Goal: Task Accomplishment & Management: Complete application form

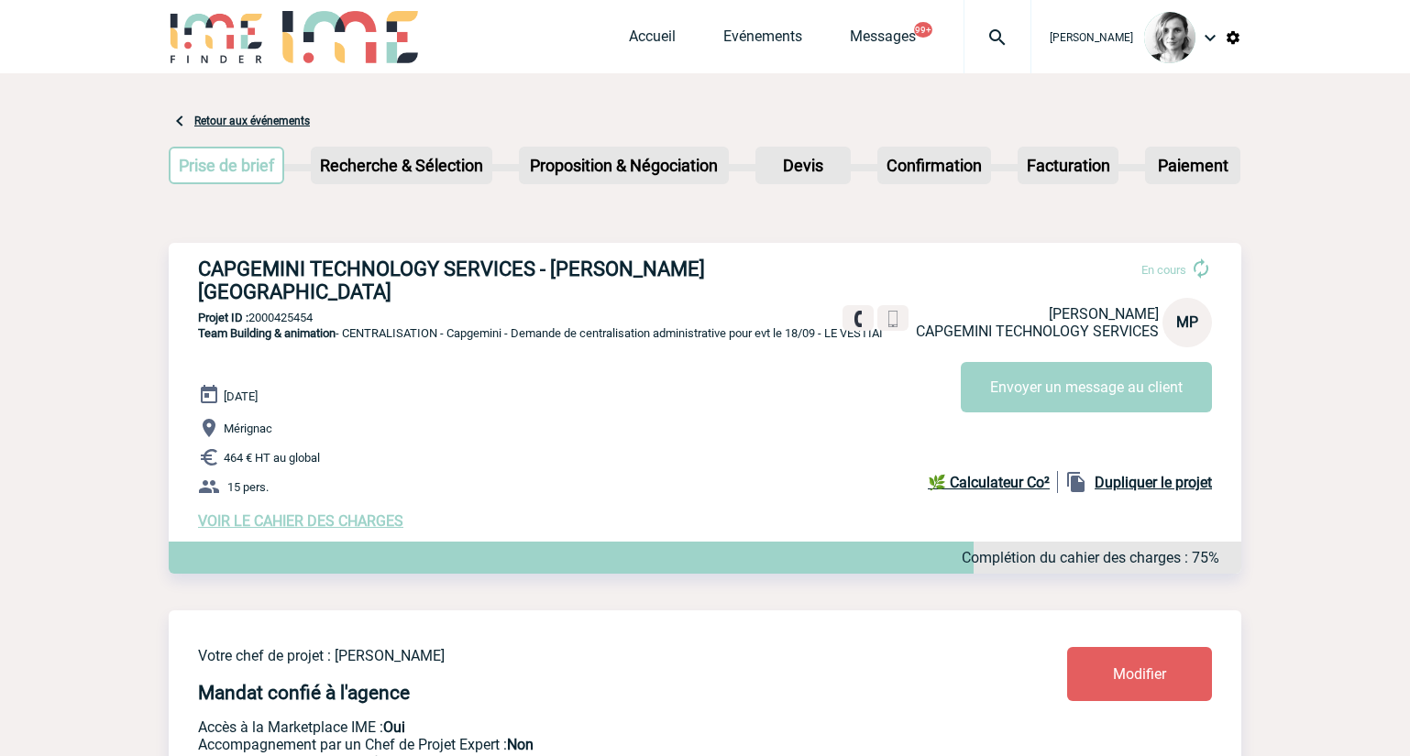
click at [1029, 44] on img at bounding box center [998, 38] width 66 height 22
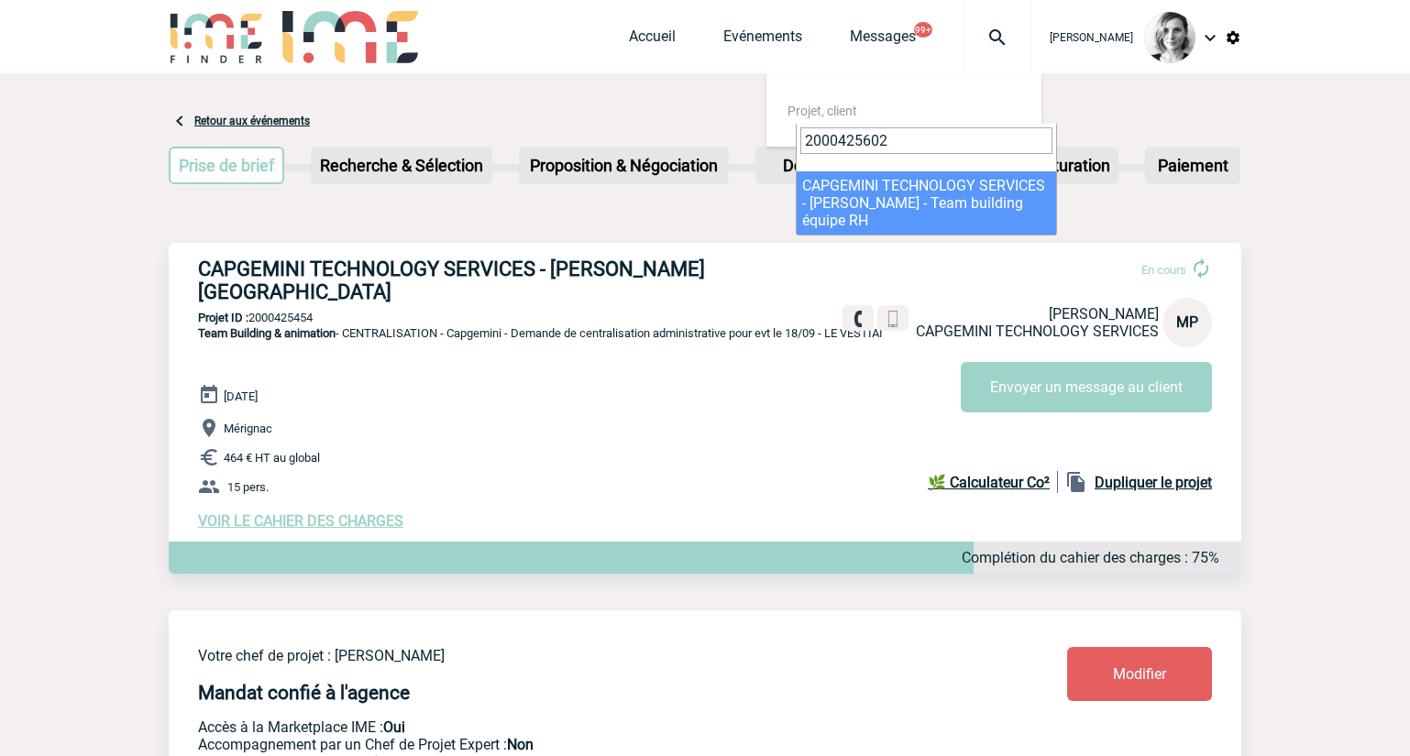
type input "2000425602"
select select "25103"
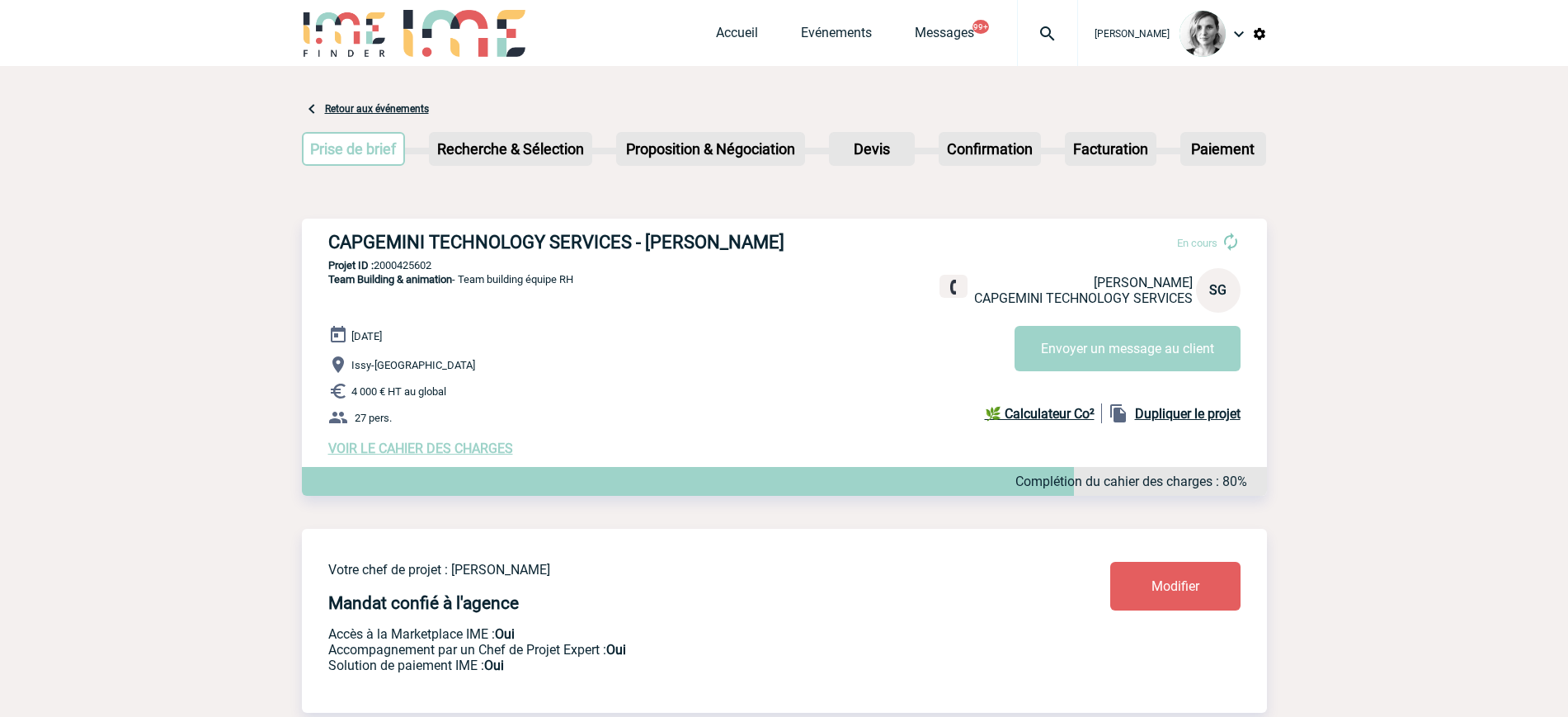
click at [352, 450] on span "VOIR LE CAHIER DES CHARGES" at bounding box center [420, 448] width 184 height 15
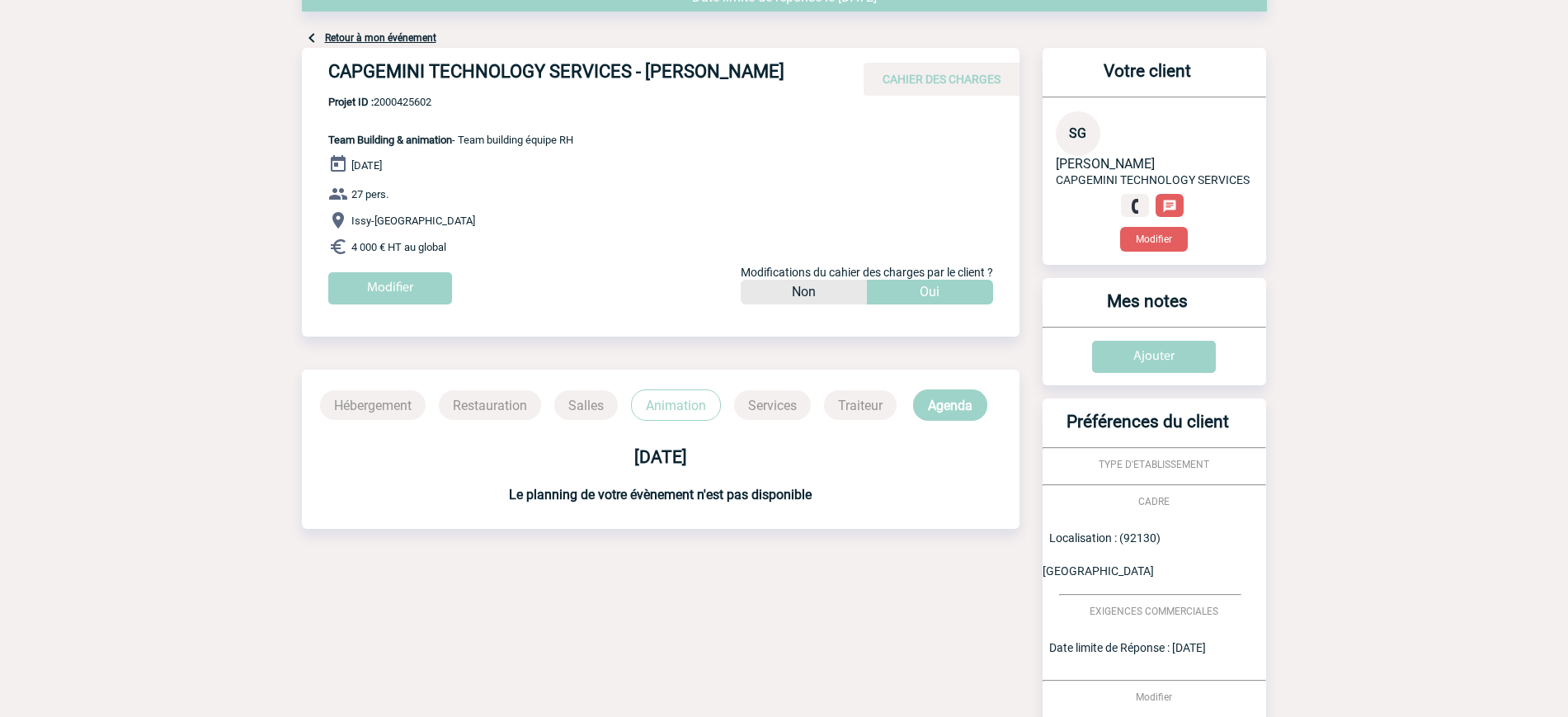
scroll to position [76, 0]
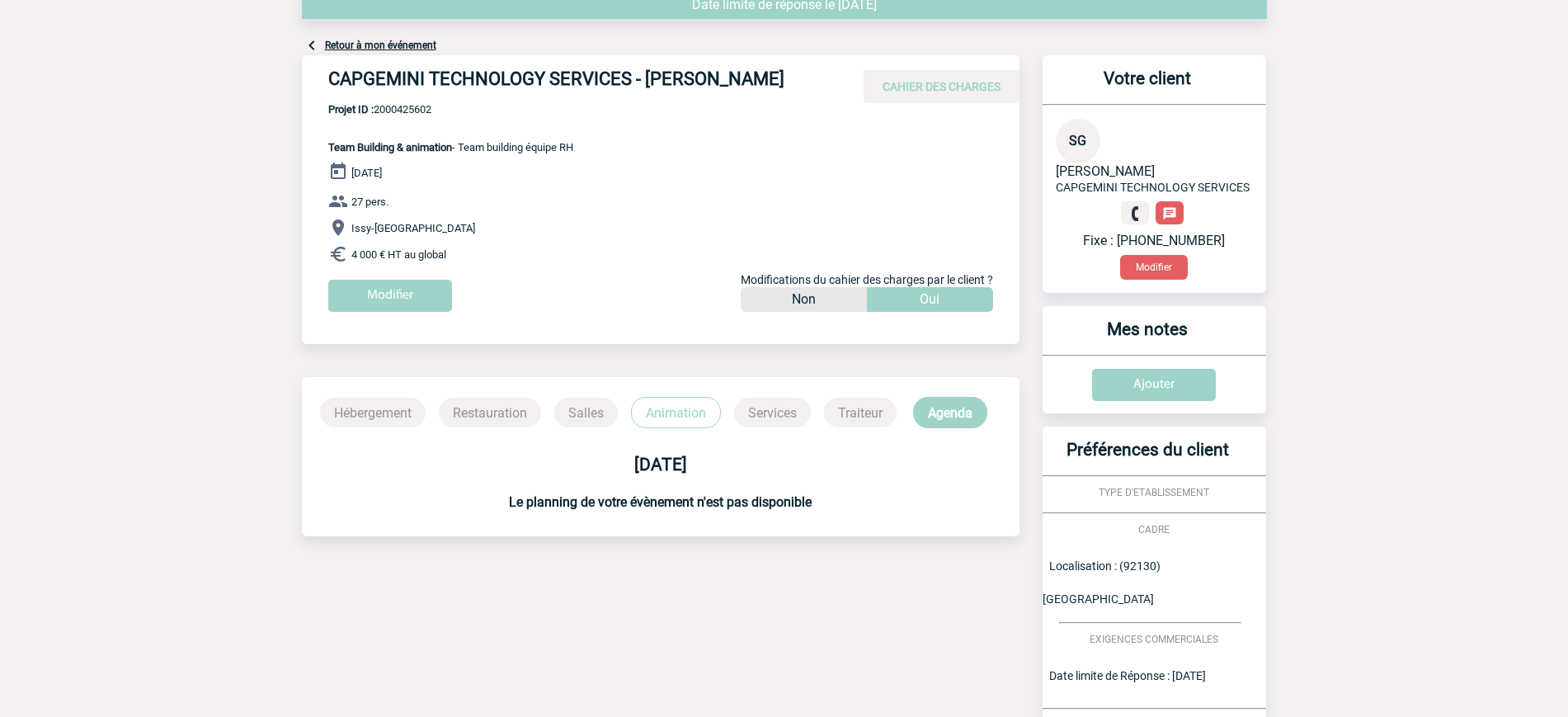
click at [544, 282] on div "Modifier" at bounding box center [674, 302] width 691 height 45
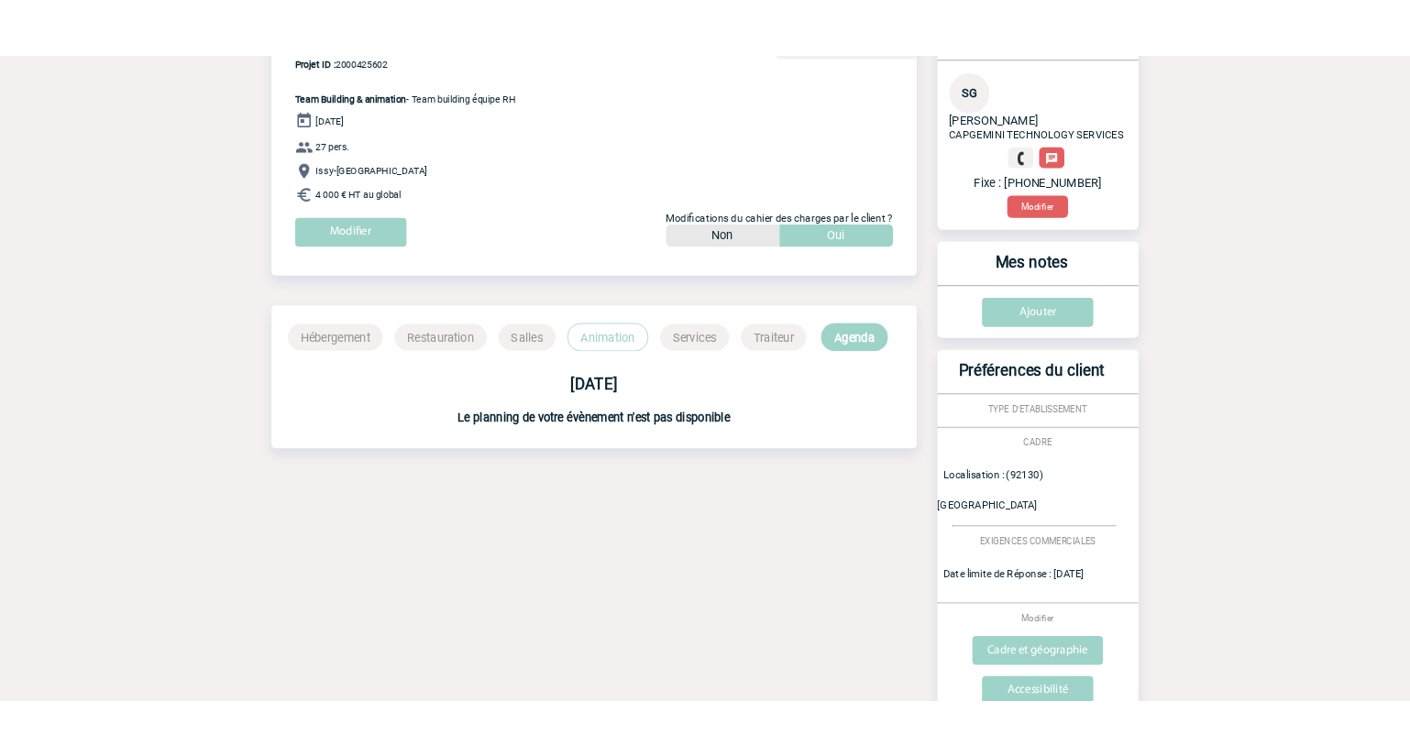
scroll to position [451, 0]
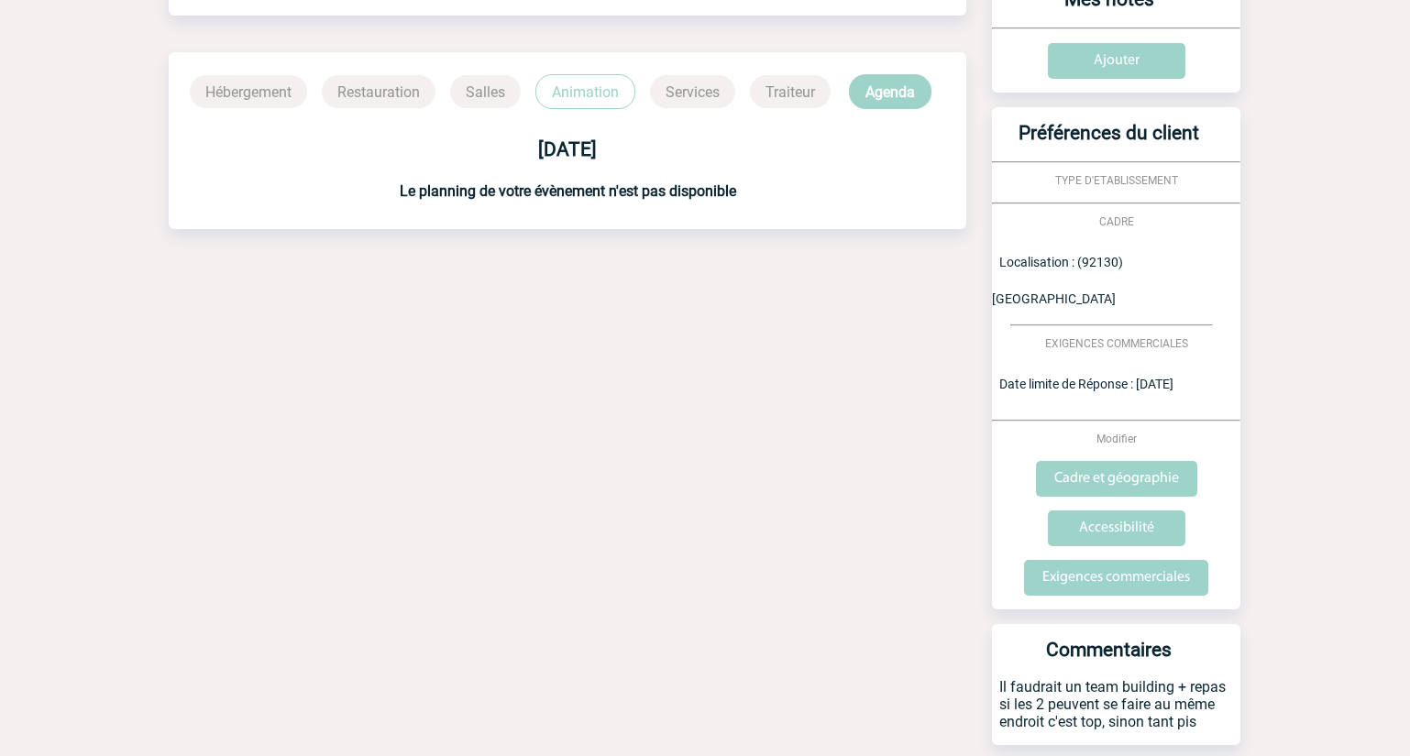
click at [1381, 155] on body "Lydie TRELLU Accueil Evénements" at bounding box center [705, 191] width 1410 height 1285
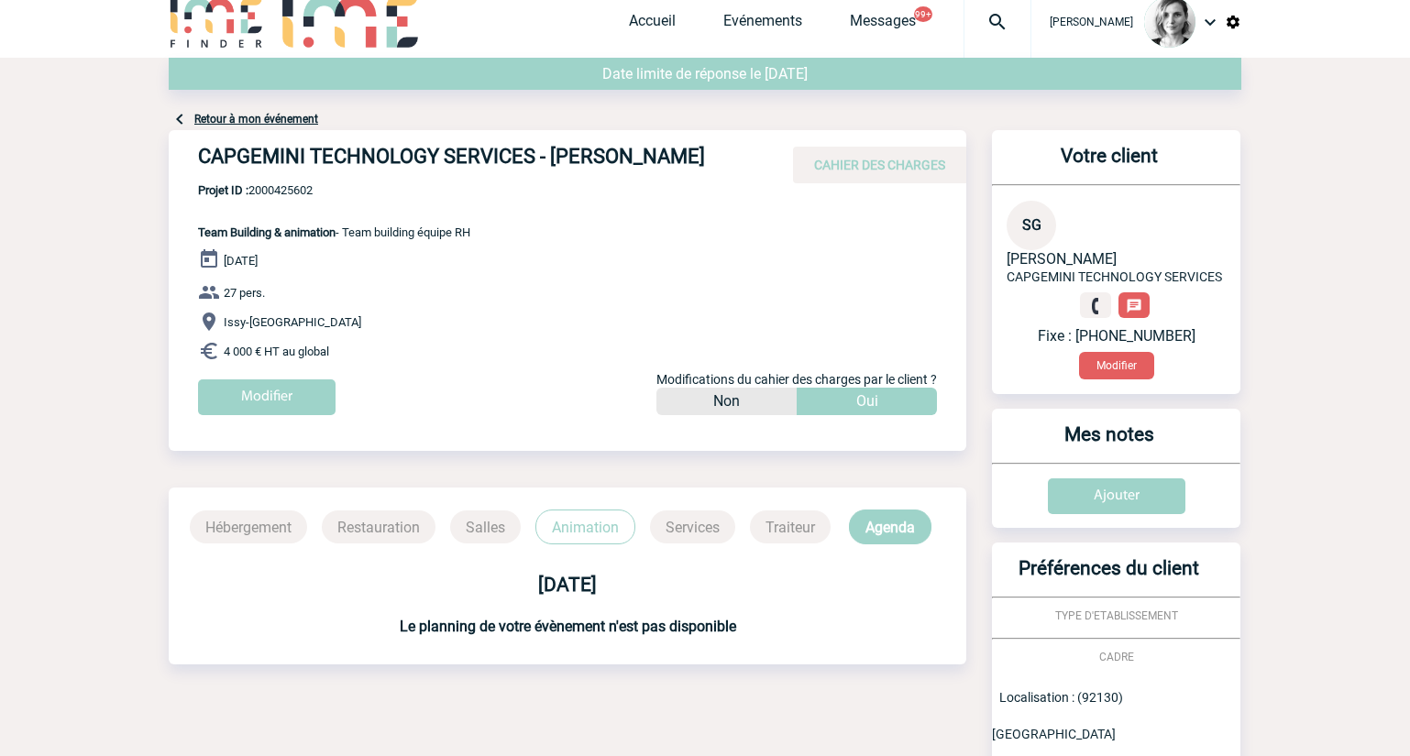
scroll to position [0, 0]
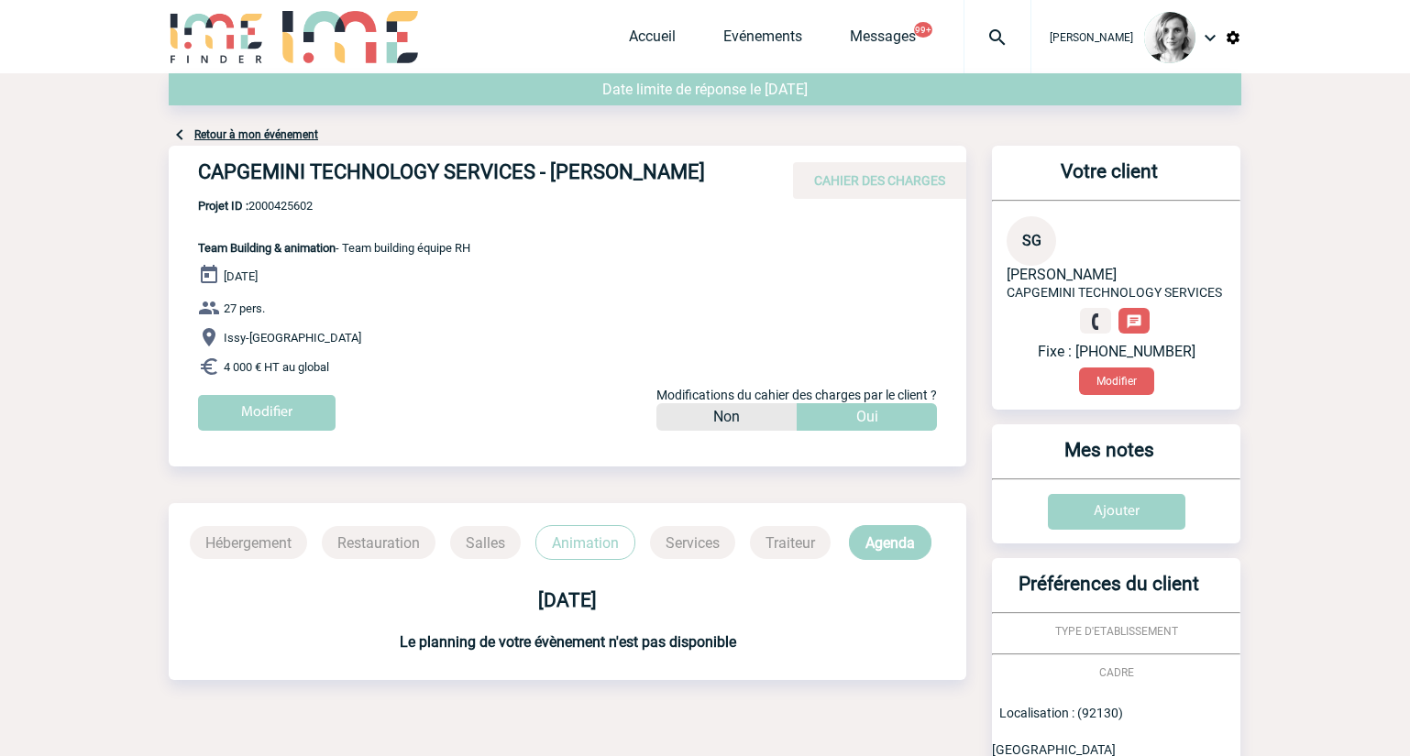
drag, startPoint x: 1373, startPoint y: 180, endPoint x: 1339, endPoint y: 174, distance: 34.4
click at [1373, 180] on body "Lydie TRELLU Accueil Evénements" at bounding box center [705, 642] width 1410 height 1285
click at [757, 44] on link "Evénements" at bounding box center [762, 41] width 79 height 26
click at [679, 61] on div "Accueil Evénements Messages 99+ Projet, client Projet, client" at bounding box center [830, 36] width 403 height 73
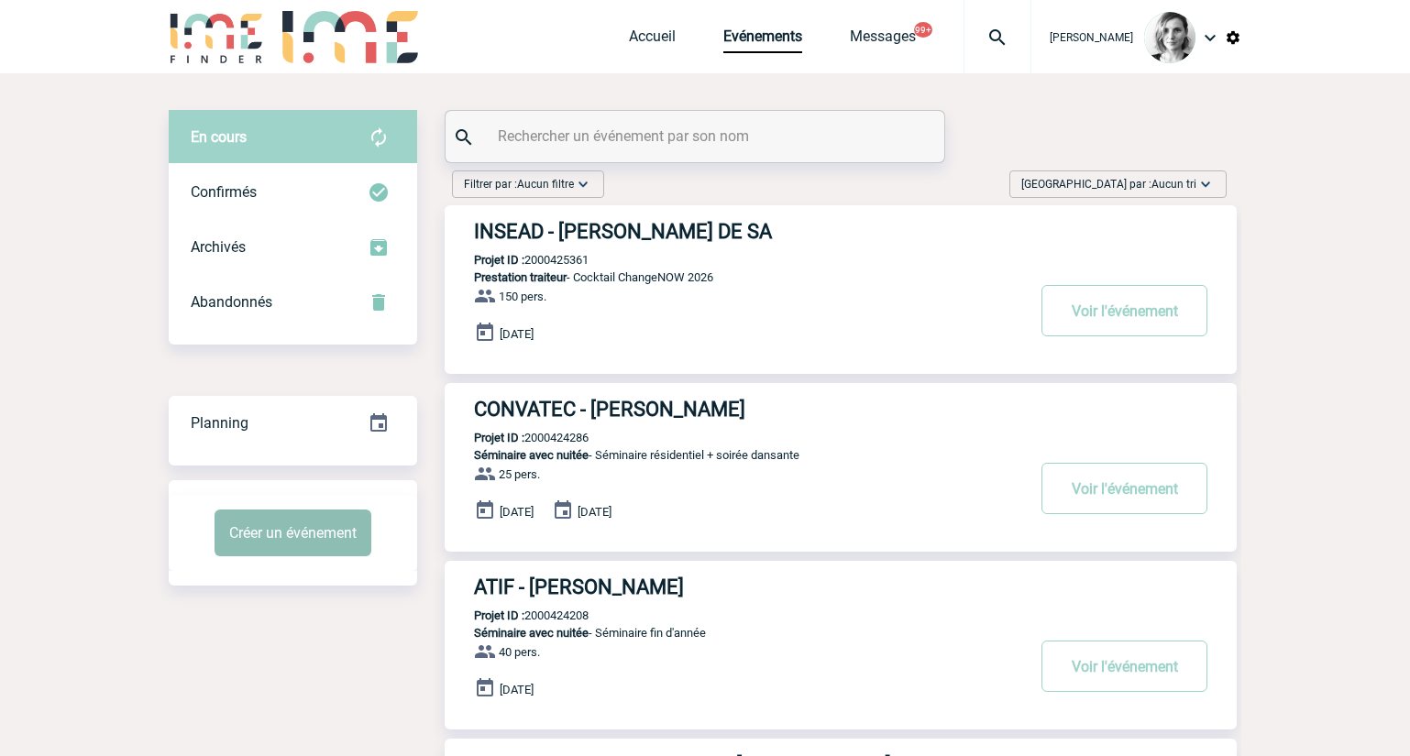
click at [309, 541] on button "Créer un événement" at bounding box center [293, 533] width 157 height 47
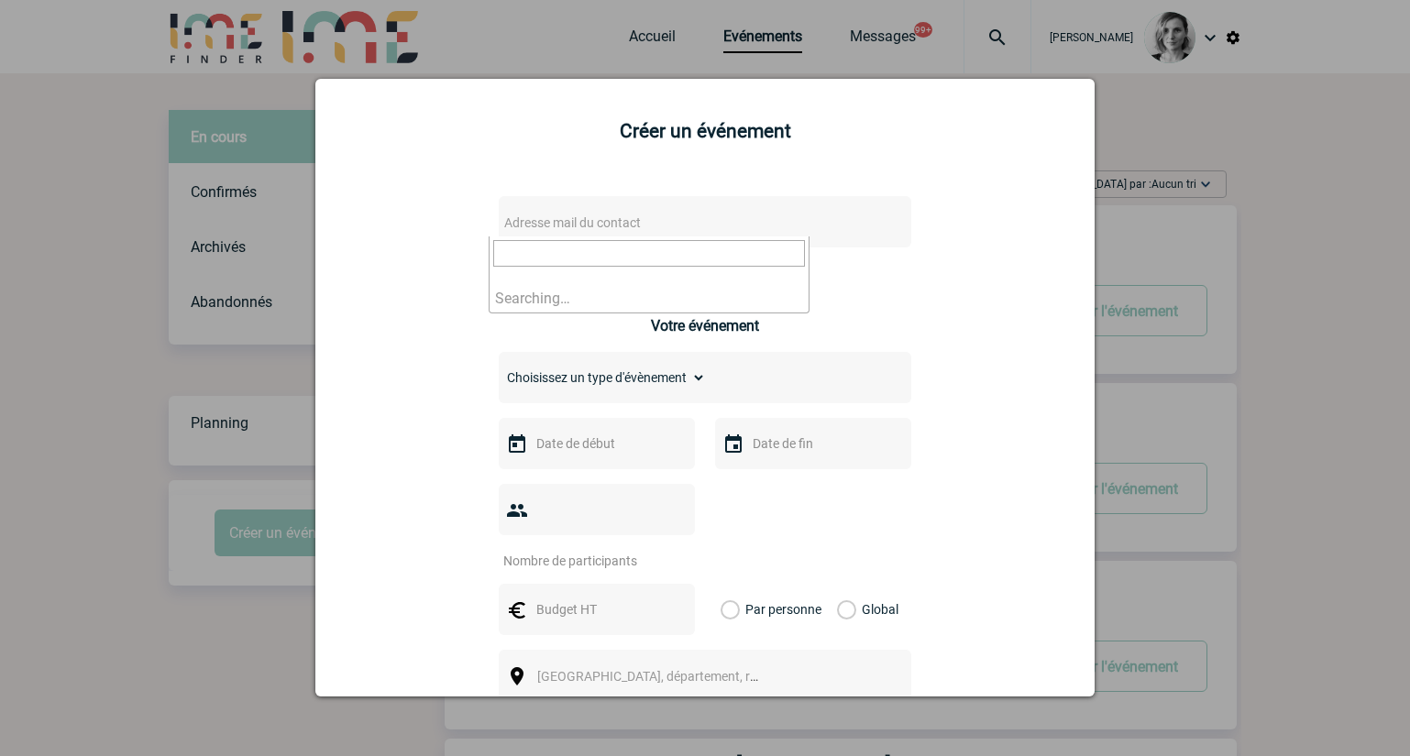
click at [583, 213] on span "Adresse mail du contact" at bounding box center [657, 223] width 321 height 26
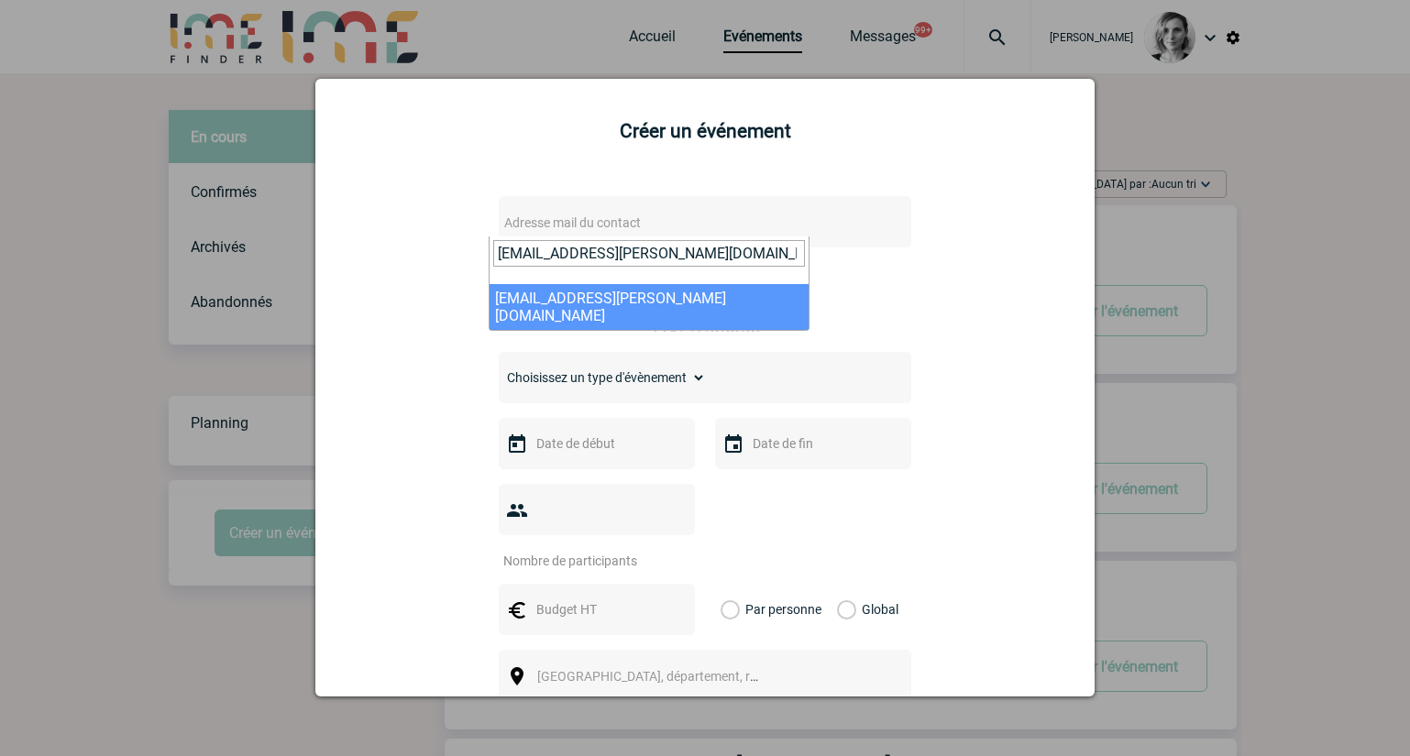
type input "marie-christine.balland@sogeti.com"
select select "104524"
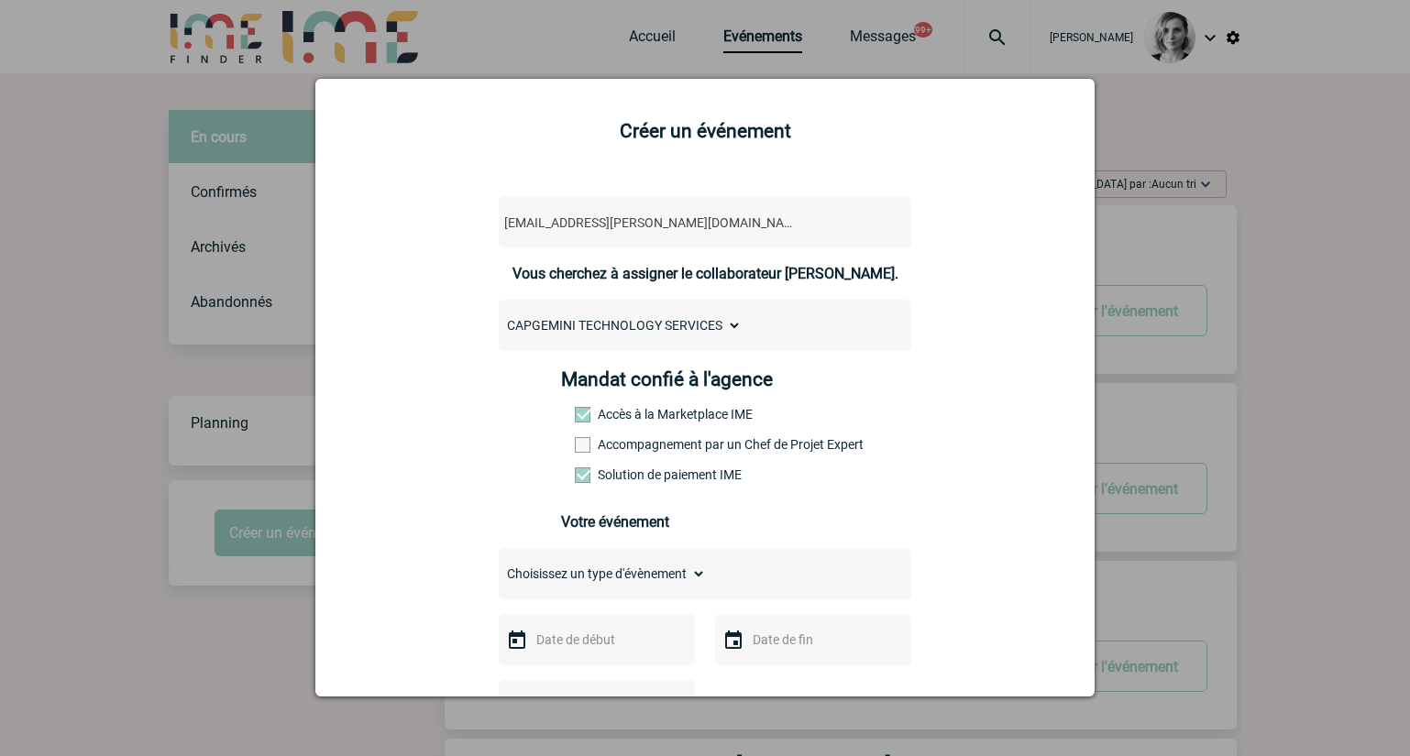
click at [640, 461] on div "Mandat confié à l'agence Accès à la Marketplace IME Accompagnement par un Chef …" at bounding box center [705, 432] width 289 height 127
click at [640, 449] on label "Accompagnement par un Chef de Projet Expert" at bounding box center [615, 444] width 81 height 15
click at [0, 0] on input "Accompagnement par un Chef de Projet Expert" at bounding box center [0, 0] width 0 height 0
click at [622, 594] on div "Choisissez un type d'évènement Séminaire avec nuitée Séminaire sans nuitée Repa…" at bounding box center [705, 573] width 413 height 51
click at [621, 579] on select "Choisissez un type d'évènement Séminaire avec nuitée Séminaire sans nuitée Repa…" at bounding box center [602, 574] width 207 height 26
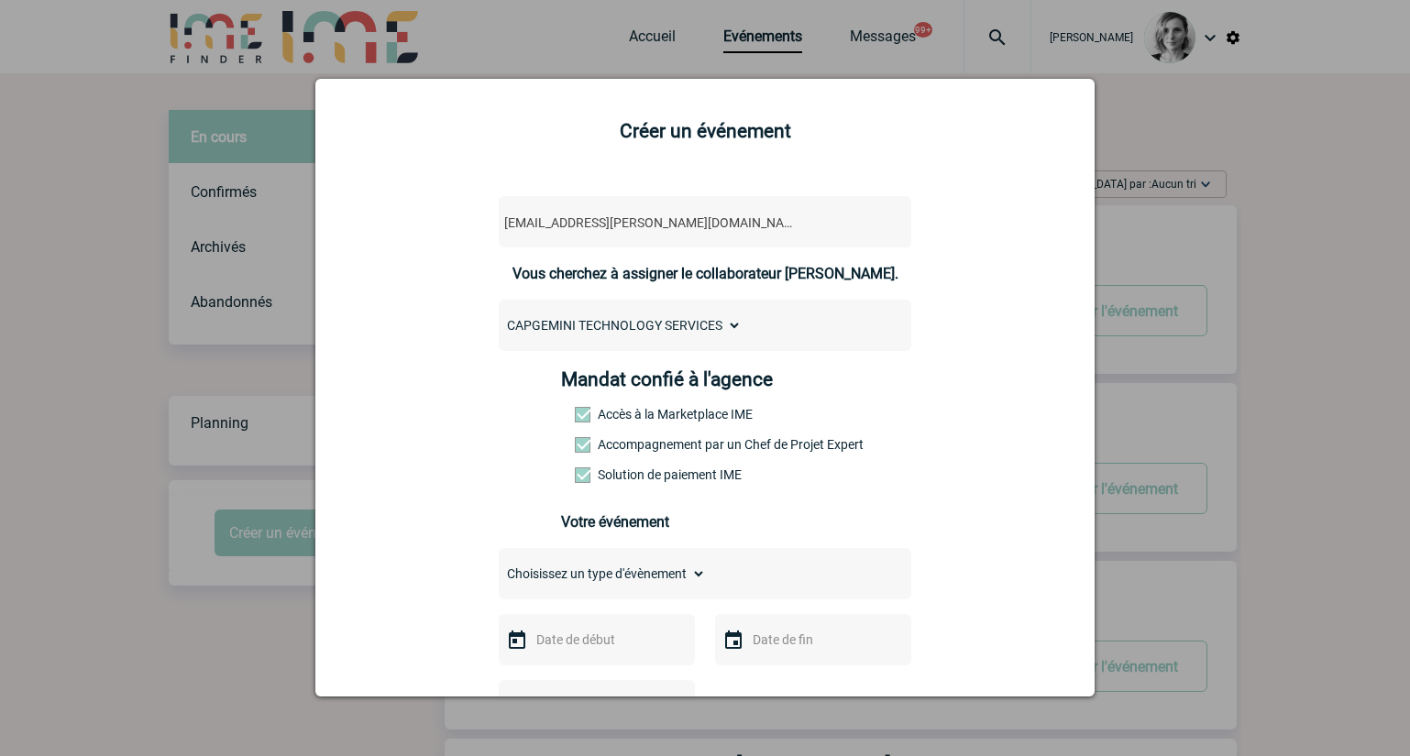
click at [1007, 397] on div "marie-christine.balland@sogeti.com marie-christine.balland@sogeti.com Vous cher…" at bounding box center [705, 750] width 734 height 1142
click at [593, 587] on select "Choisissez un type d'évènement Séminaire avec nuitée Séminaire sans nuitée Repa…" at bounding box center [602, 574] width 207 height 26
select select "3"
click at [499, 566] on select "Choisissez un type d'évènement Séminaire avec nuitée Séminaire sans nuitée Repa…" at bounding box center [602, 574] width 207 height 26
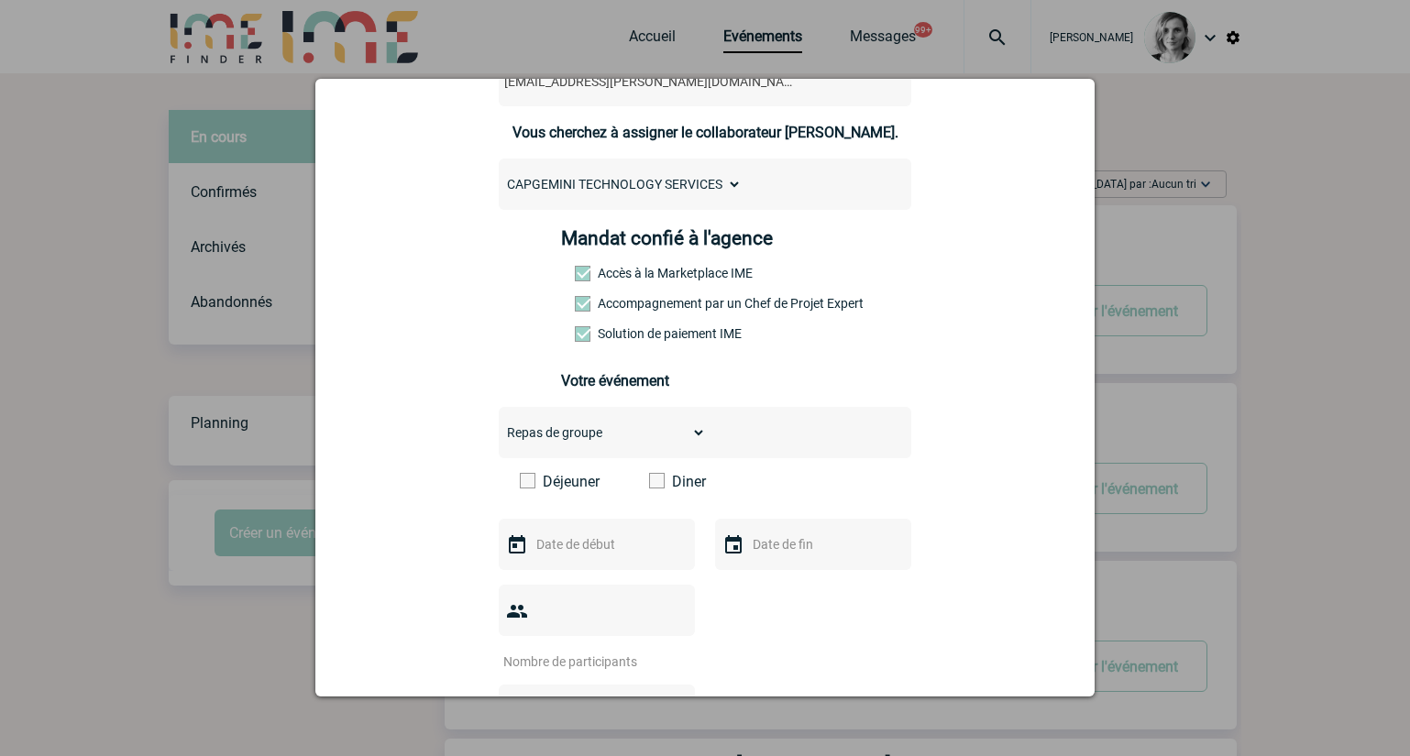
scroll to position [344, 0]
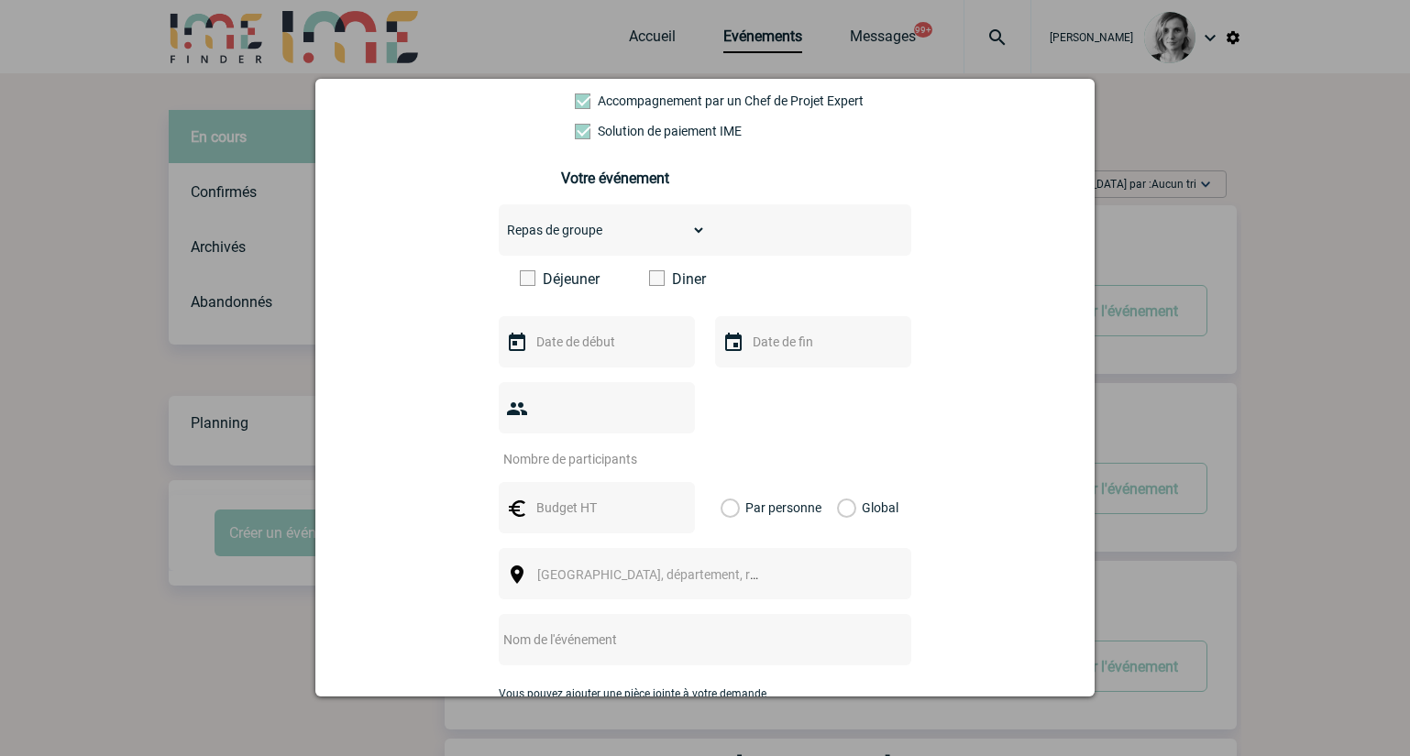
click at [665, 273] on div "Choisissez un type d'évènement Séminaire avec nuitée Séminaire sans nuitée Repa…" at bounding box center [705, 493] width 413 height 579
click at [661, 287] on label "Diner" at bounding box center [701, 278] width 105 height 17
click at [0, 0] on input "Diner" at bounding box center [0, 0] width 0 height 0
click at [893, 392] on div at bounding box center [705, 424] width 413 height 85
click at [583, 348] on input "text" at bounding box center [595, 342] width 127 height 24
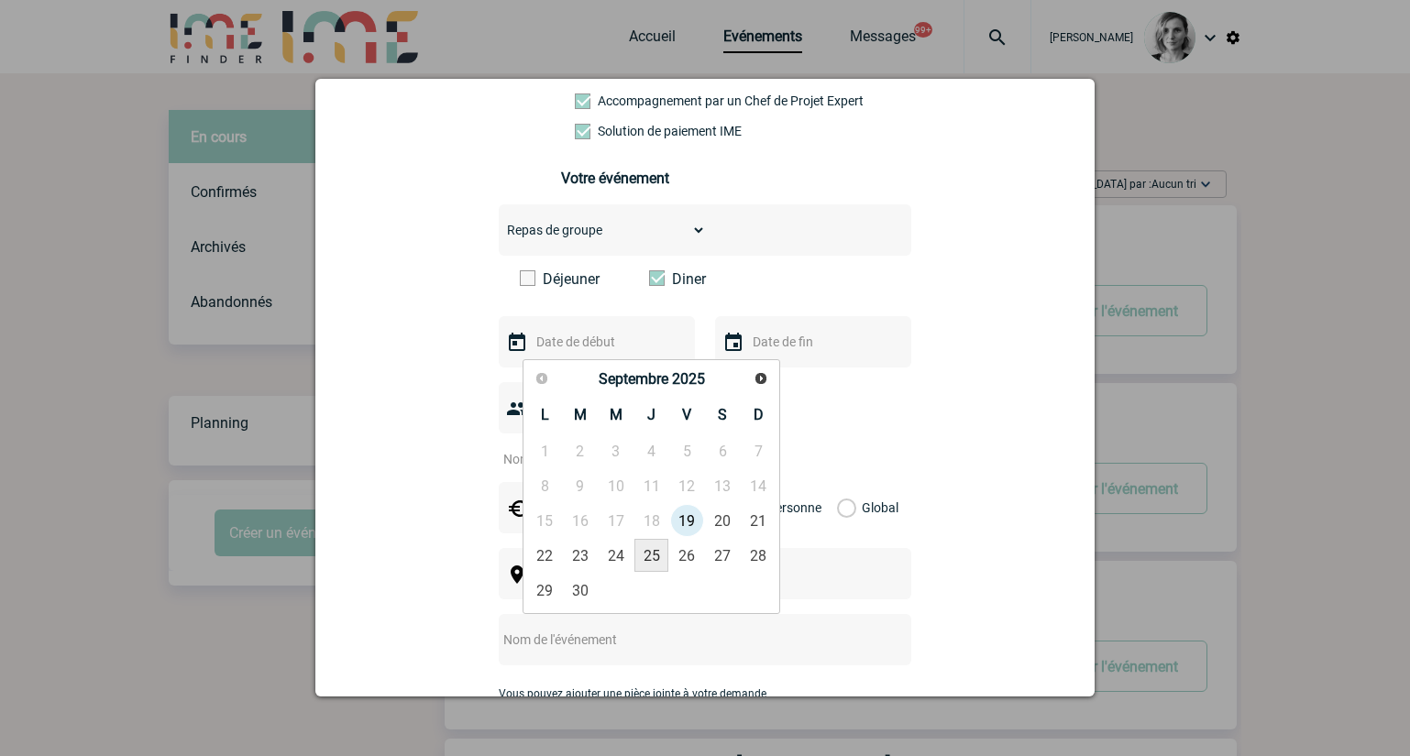
click at [653, 555] on link "25" at bounding box center [652, 555] width 34 height 33
type input "25-09-2025"
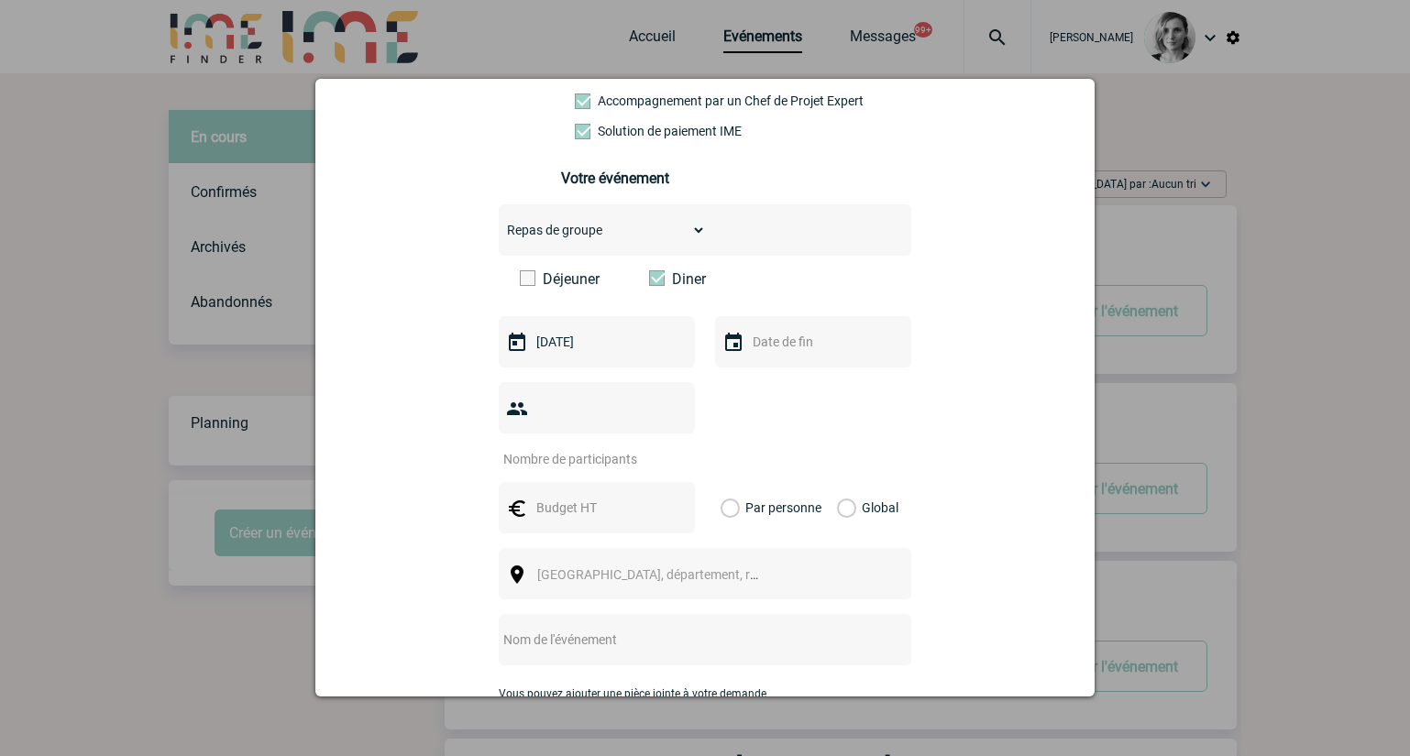
click at [598, 447] on input "number" at bounding box center [585, 459] width 172 height 24
type input "20"
click at [1002, 432] on div "marie-christine.balland@sogeti.com marie-christine.balland@sogeti.com Vous cher…" at bounding box center [705, 429] width 734 height 1188
click at [586, 496] on input "text" at bounding box center [595, 508] width 127 height 24
type input "240"
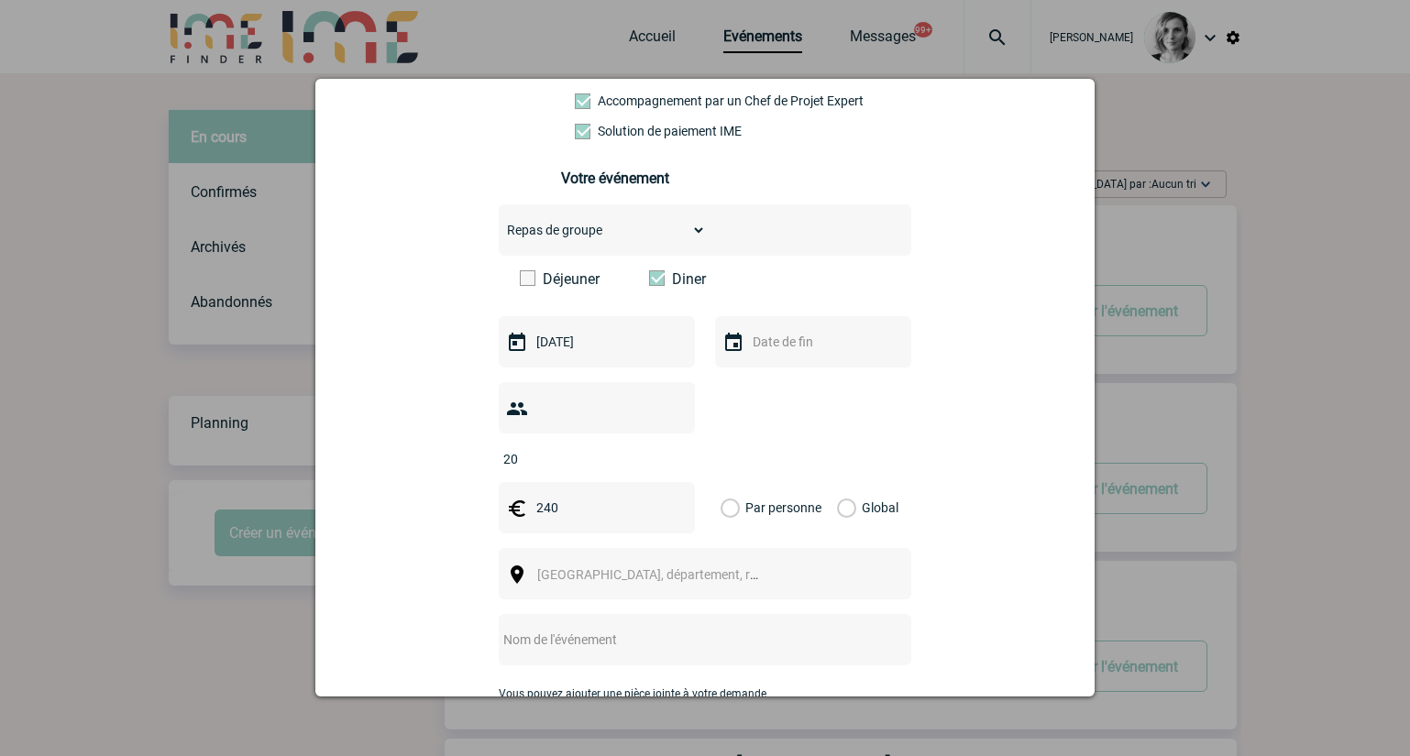
click at [963, 329] on div "marie-christine.balland@sogeti.com marie-christine.balland@sogeti.com Vous cher…" at bounding box center [705, 429] width 734 height 1188
click at [577, 240] on select "Choisissez un type d'évènement Séminaire avec nuitée Séminaire sans nuitée Repa…" at bounding box center [602, 230] width 207 height 26
select select "5"
click at [499, 222] on select "Choisissez un type d'évènement Séminaire avec nuitée Séminaire sans nuitée Repa…" at bounding box center [602, 230] width 207 height 26
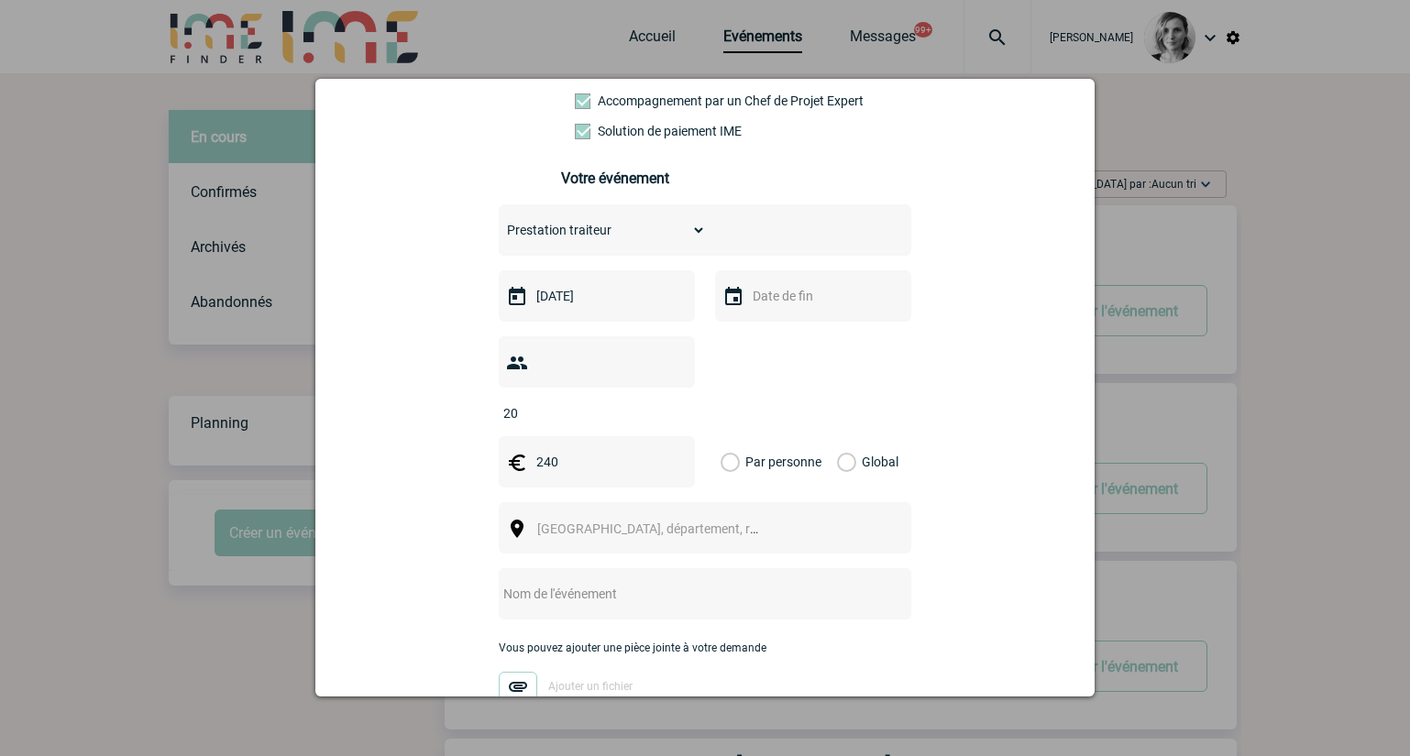
click at [849, 436] on label "Global" at bounding box center [843, 461] width 12 height 51
click at [0, 0] on input "Global" at bounding box center [0, 0] width 0 height 0
click at [1019, 395] on div "marie-christine.balland@sogeti.com marie-christine.balland@sogeti.com Vous cher…" at bounding box center [705, 406] width 734 height 1142
click at [565, 522] on span "Ville, département, région..." at bounding box center [664, 529] width 255 height 15
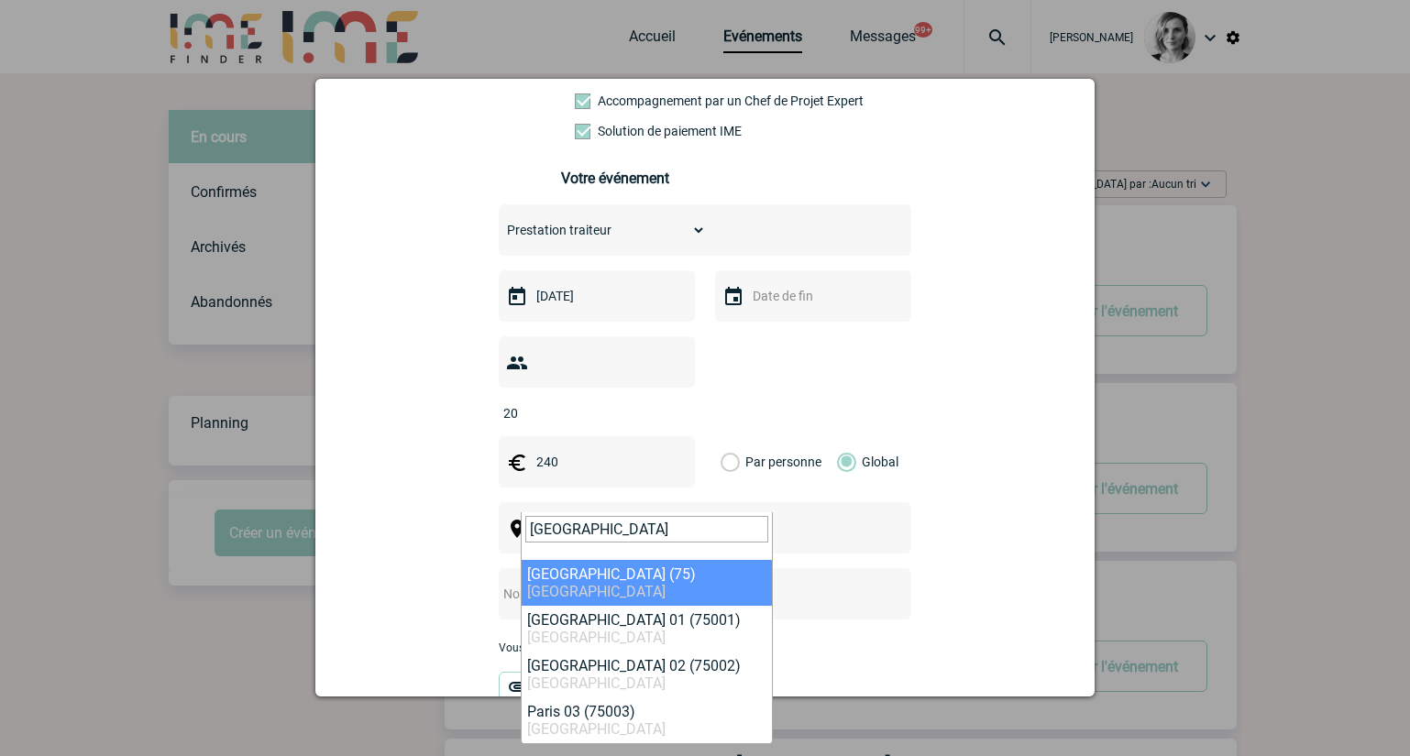
type input "paris"
select select "3"
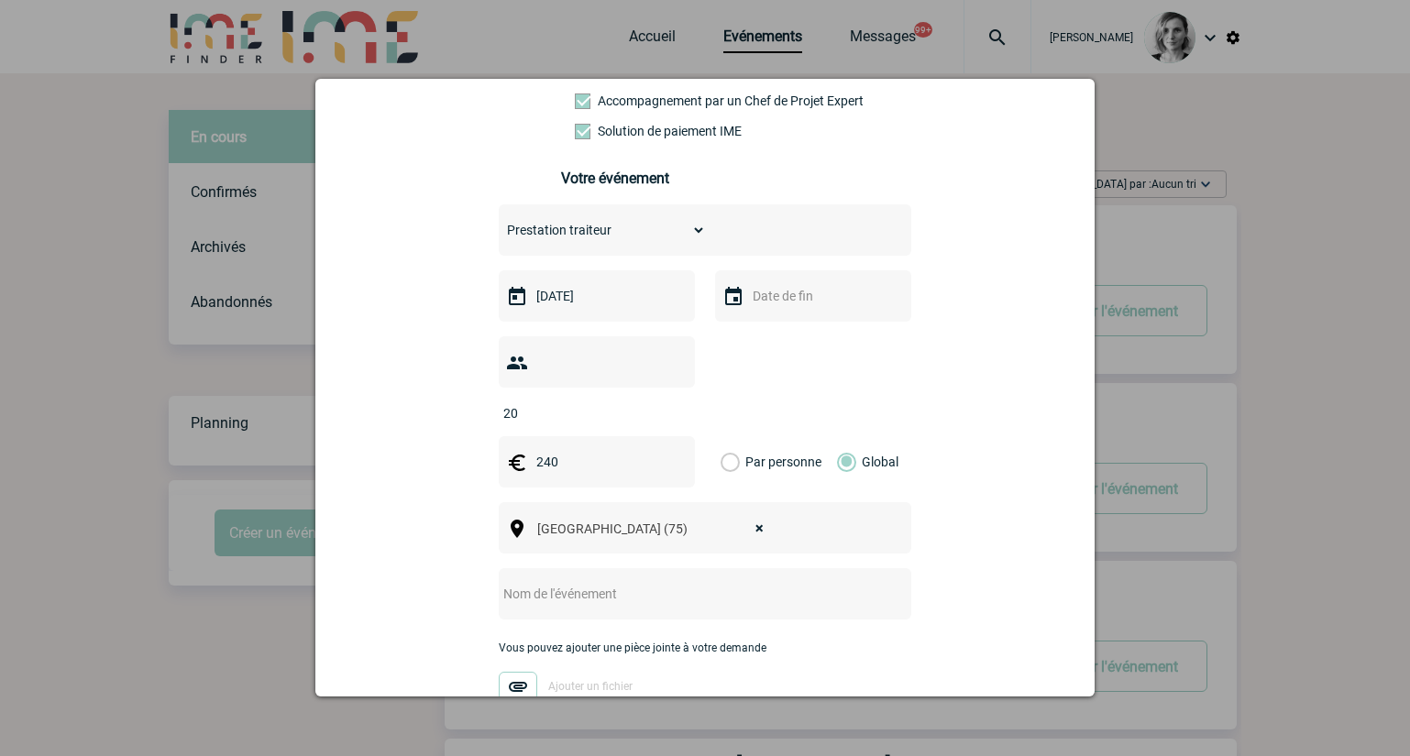
click at [539, 582] on input "text" at bounding box center [681, 594] width 364 height 24
click at [944, 406] on div "marie-christine.balland@sogeti.com marie-christine.balland@sogeti.com Vous cher…" at bounding box center [705, 406] width 734 height 1142
click at [711, 582] on input "CENTRALISATION -" at bounding box center [681, 594] width 364 height 24
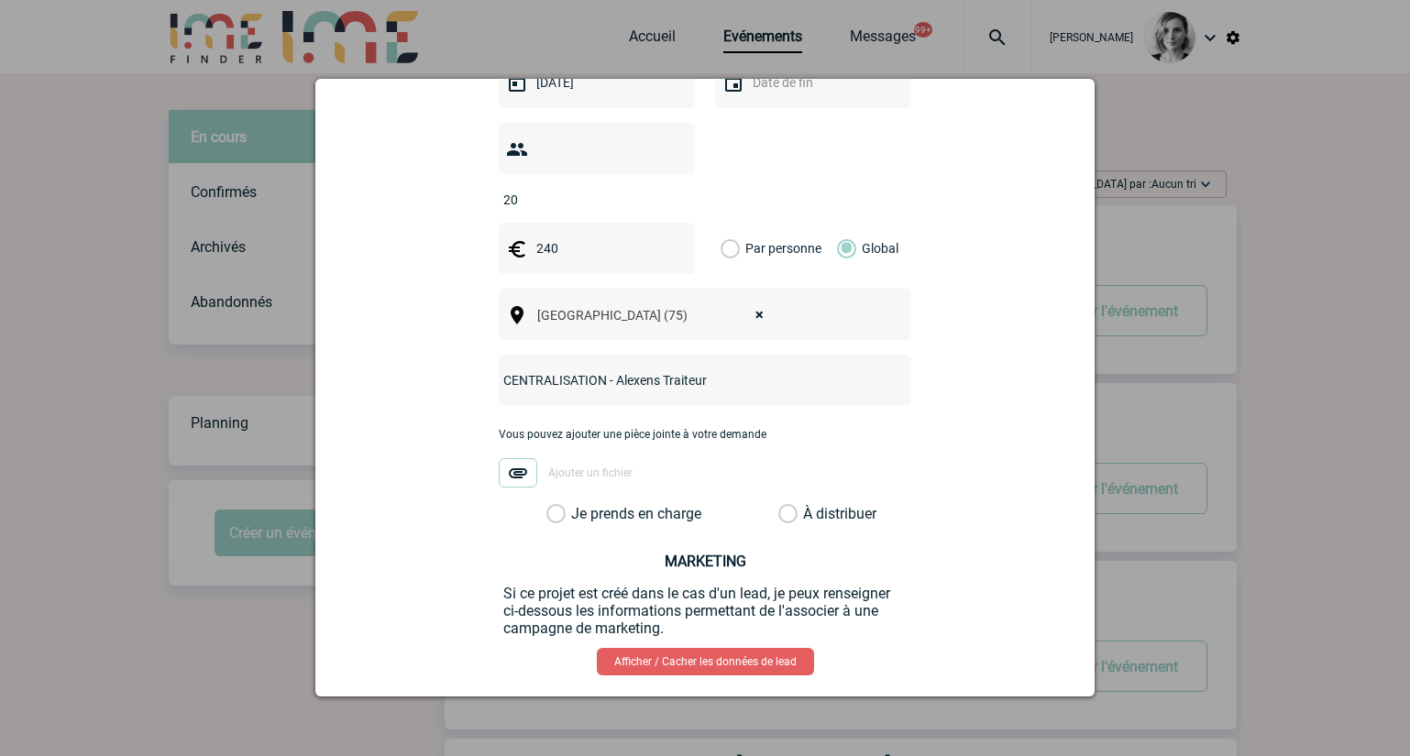
scroll to position [573, 0]
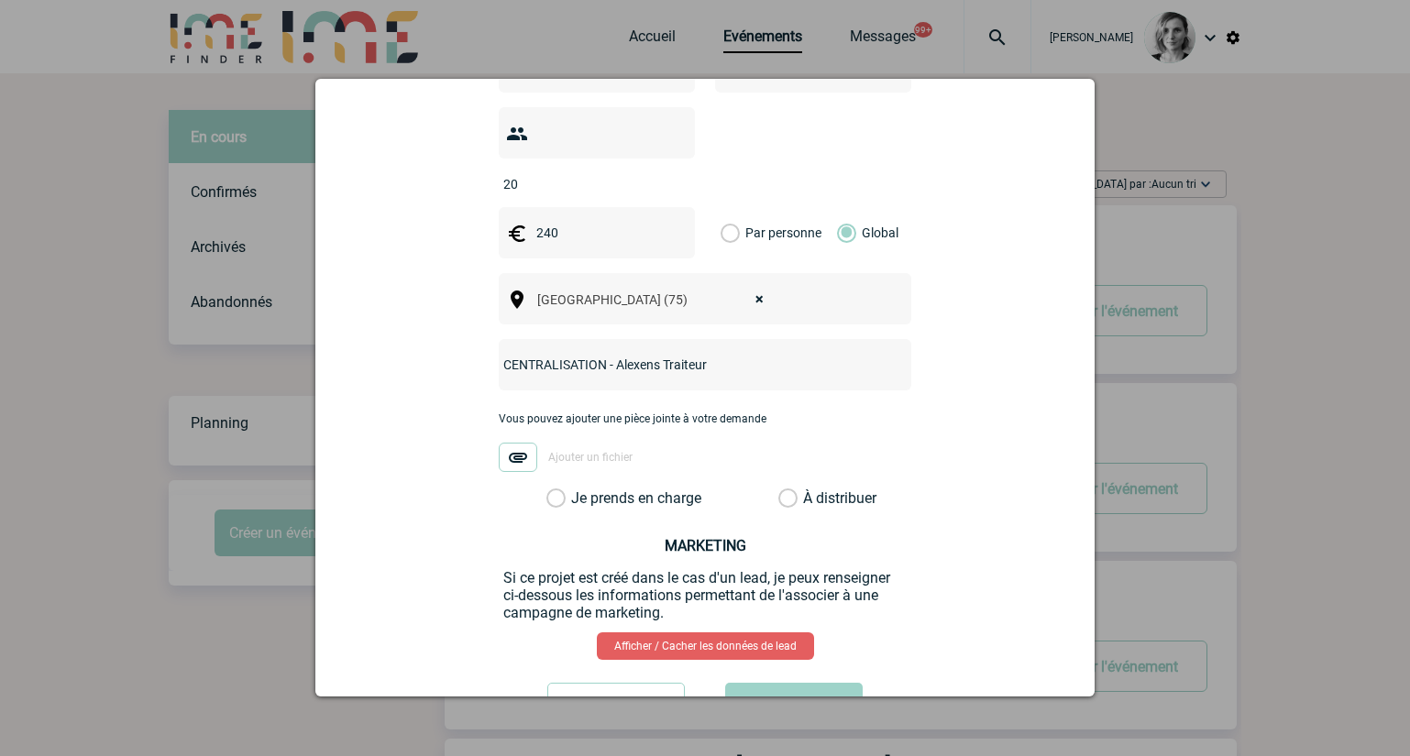
type input "CENTRALISATION - Alexens Traiteur"
click at [641, 480] on div "marie-christine.balland@sogeti.com marie-christine.balland@sogeti.com Vous cher…" at bounding box center [705, 177] width 734 height 1142
click at [578, 490] on label "Je prends en charge" at bounding box center [561, 499] width 31 height 18
click at [0, 0] on input "Je prends en charge" at bounding box center [0, 0] width 0 height 0
click at [775, 683] on button "Valider" at bounding box center [794, 708] width 138 height 51
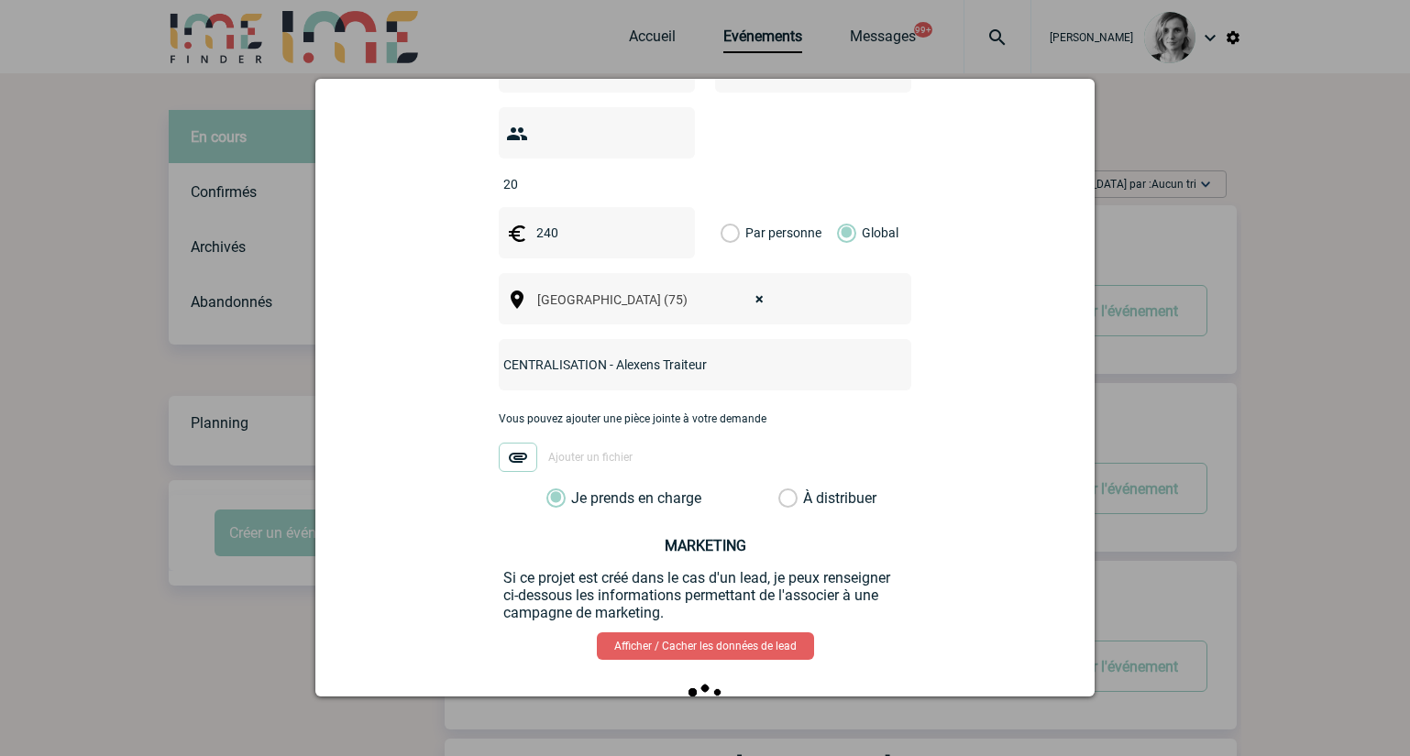
scroll to position [0, 0]
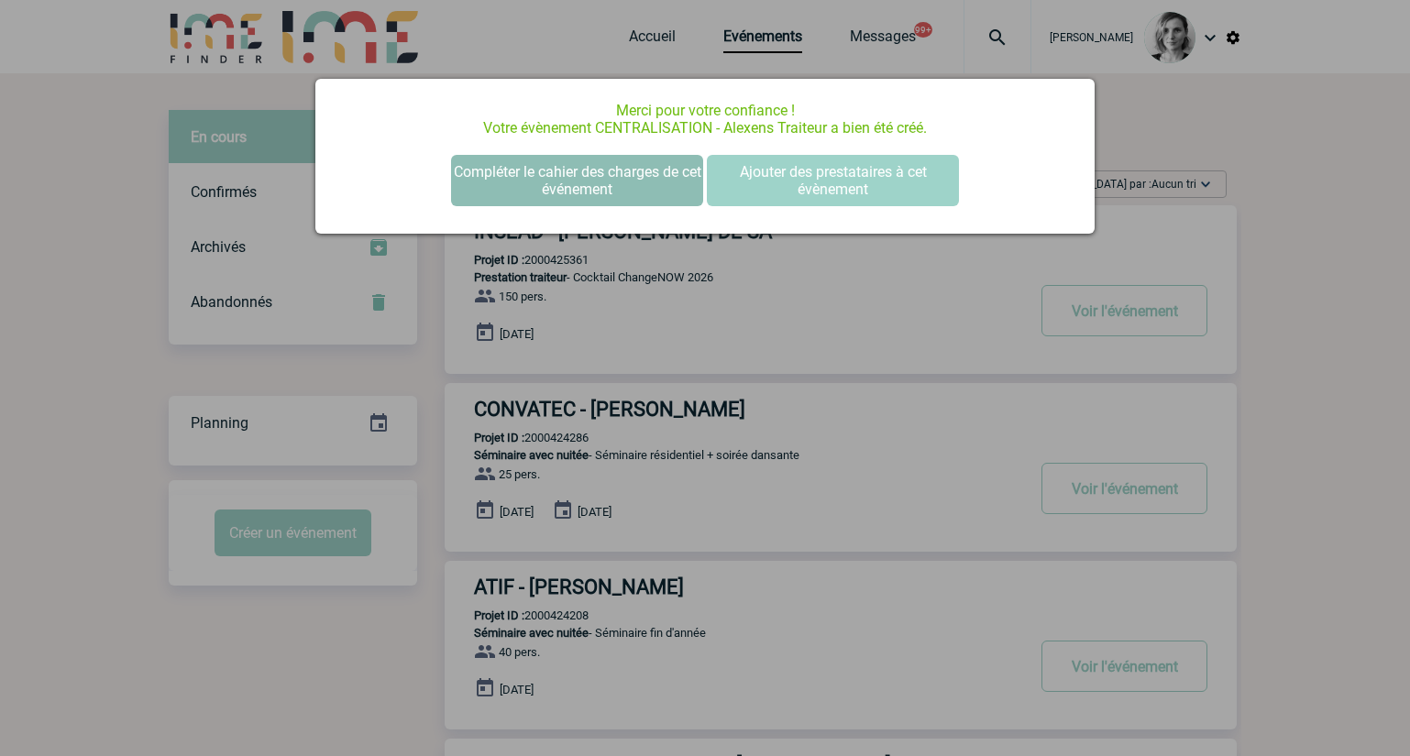
click at [547, 155] on button "Compléter le cahier des charges de cet événement" at bounding box center [577, 180] width 252 height 51
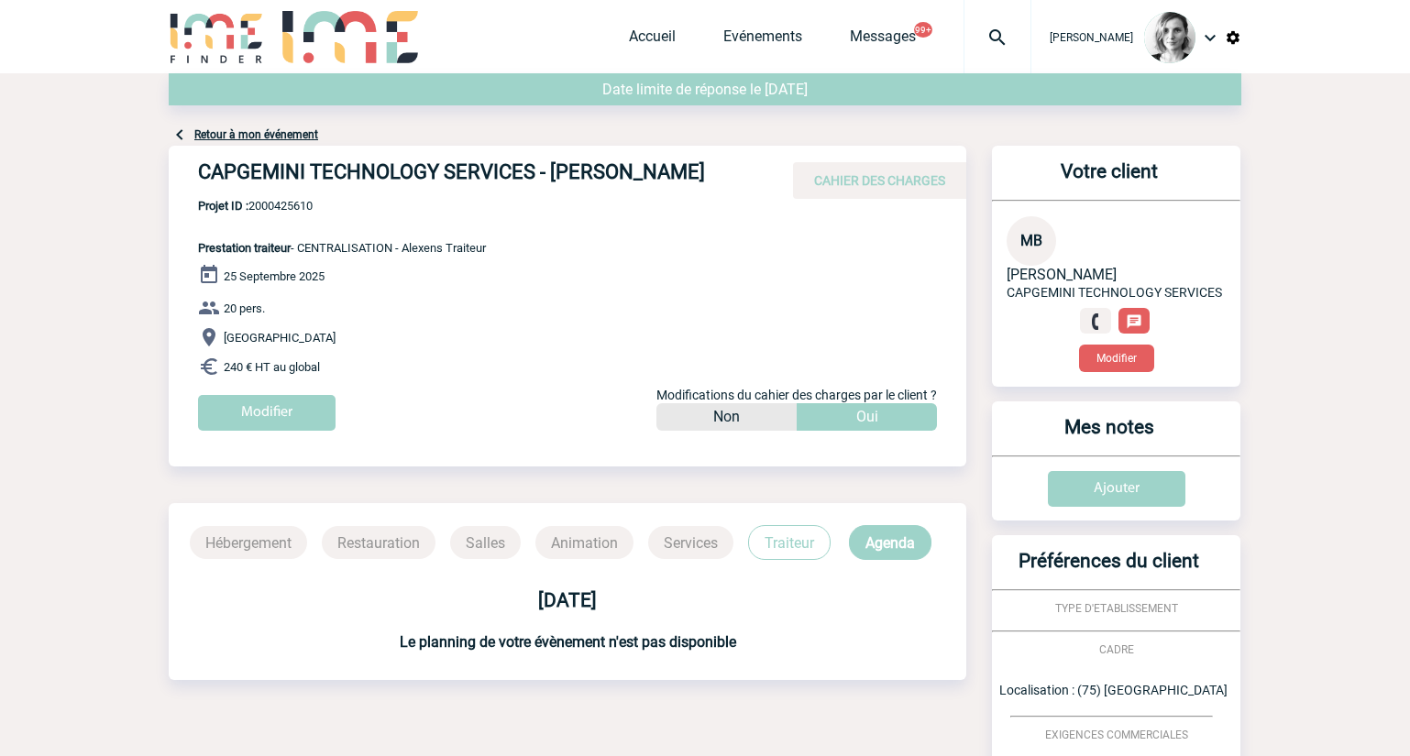
click at [281, 213] on span "Projet ID : 2000425610" at bounding box center [342, 206] width 288 height 14
copy span "2000425610"
drag, startPoint x: 99, startPoint y: 247, endPoint x: 165, endPoint y: 175, distance: 97.3
click at [101, 245] on body "[PERSON_NAME] Accueil Evénements" at bounding box center [705, 544] width 1410 height 1089
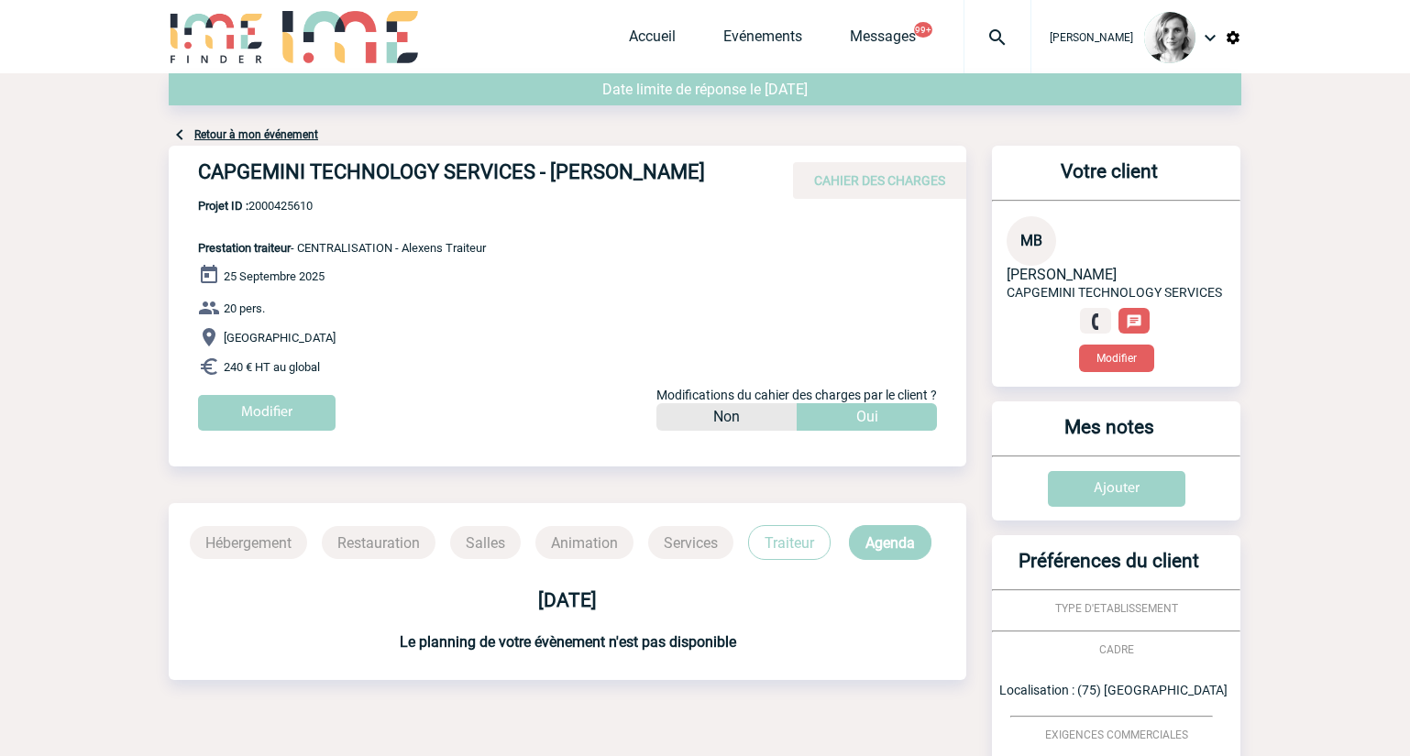
drag, startPoint x: 190, startPoint y: 168, endPoint x: 329, endPoint y: 211, distance: 145.9
click at [329, 199] on div "CAPGEMINI TECHNOLOGY SERVICES - [PERSON_NAME] CAHIER DES CHARGES" at bounding box center [568, 172] width 798 height 53
copy h4 "CAPGEMINI TECHNOLOGY SERVICES - [PERSON_NAME]"
